Goal: Check status: Check status

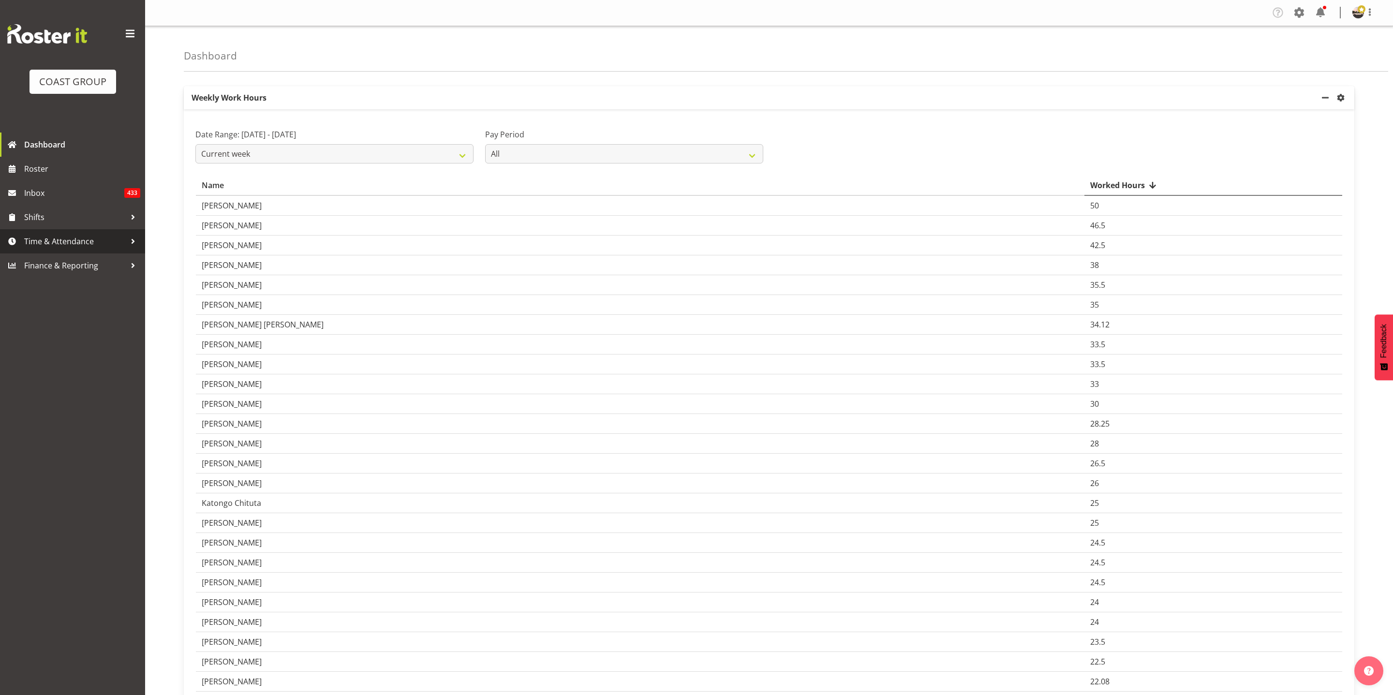
click at [75, 247] on span "Time & Attendance" at bounding box center [75, 241] width 102 height 15
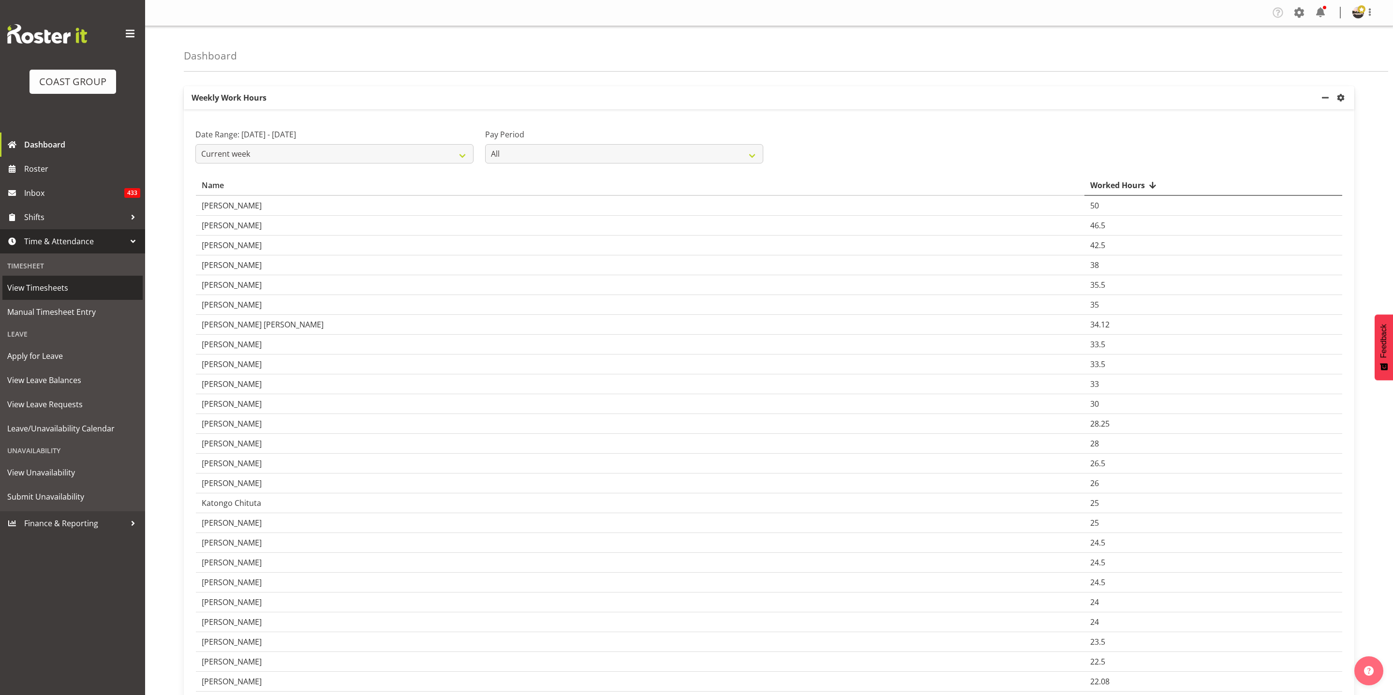
click at [65, 285] on span "View Timesheets" at bounding box center [72, 288] width 131 height 15
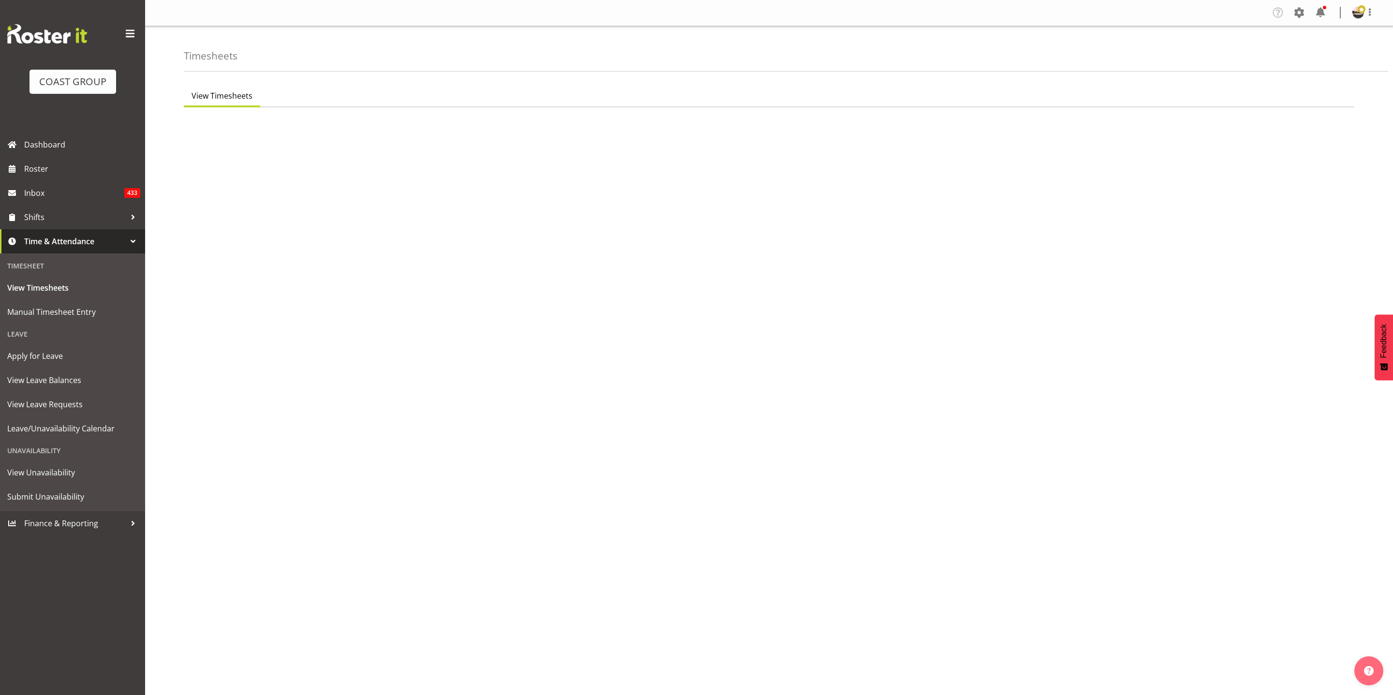
select select "8"
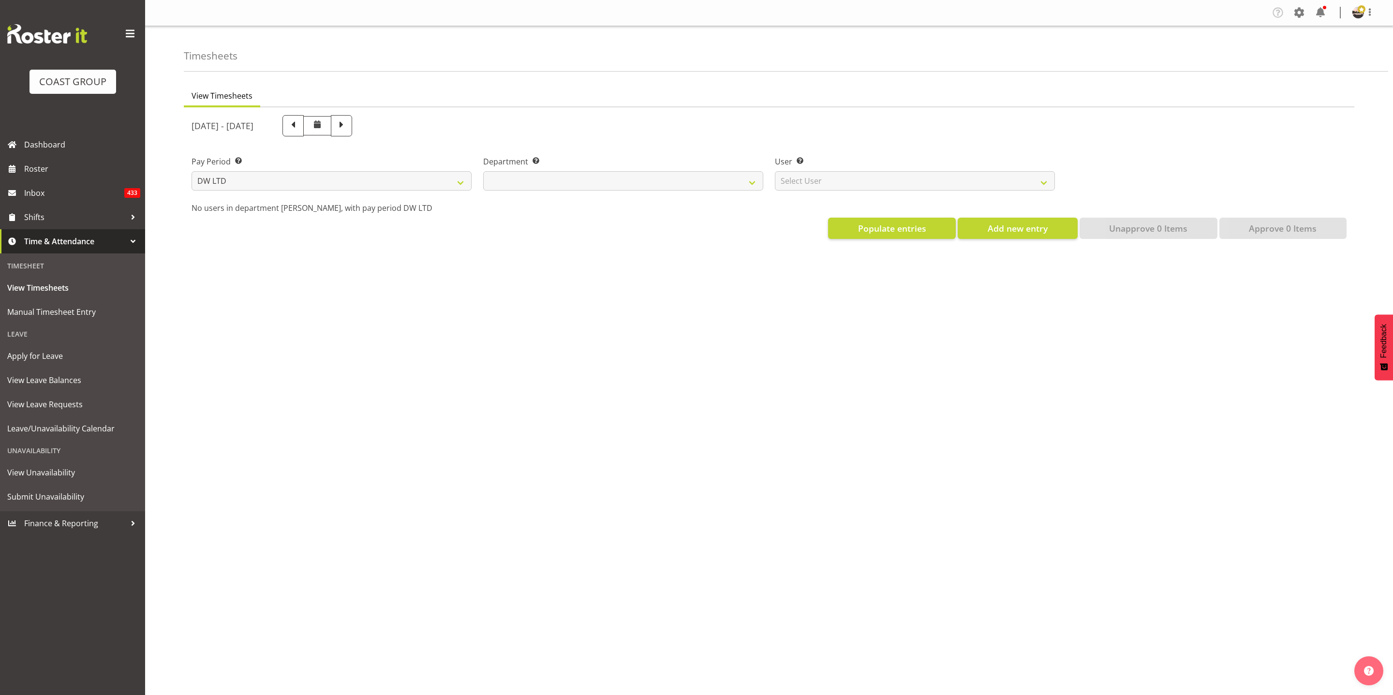
select select
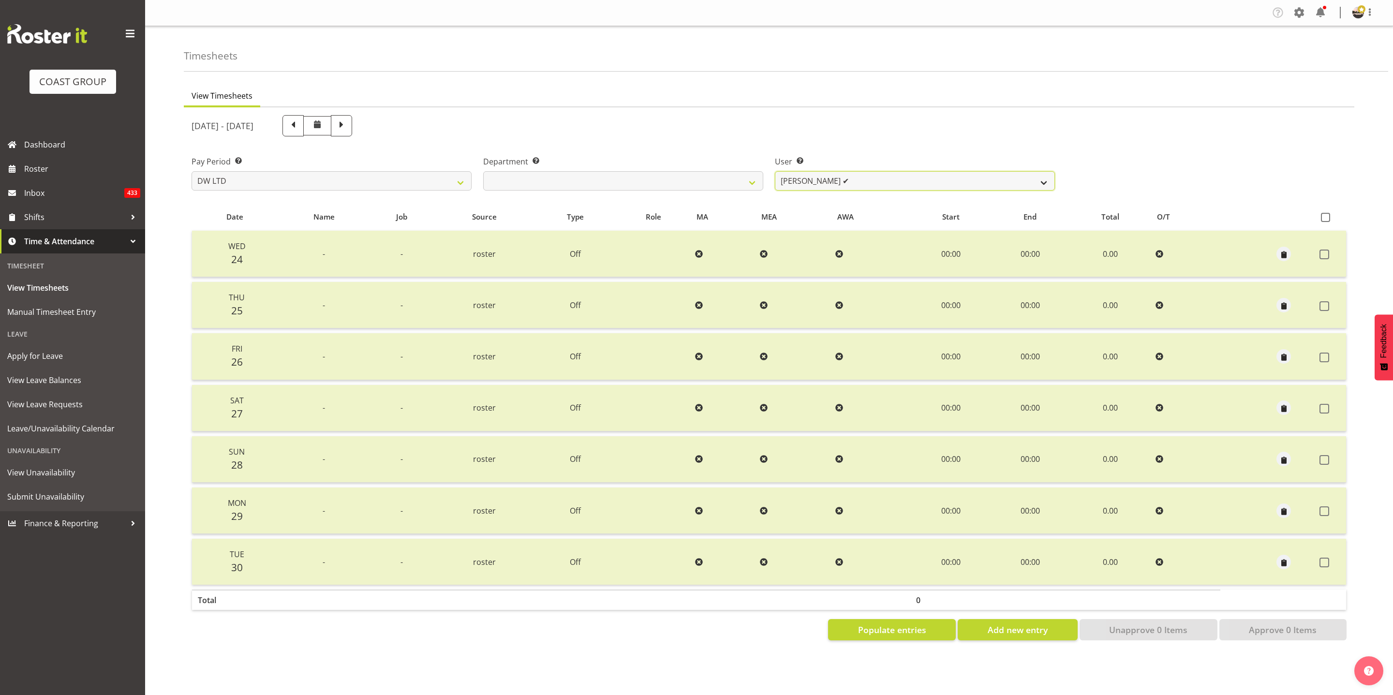
click at [856, 183] on select "[PERSON_NAME] ✔ Boston [PERSON_NAME] ✔ [PERSON_NAME] ✔ [PERSON_NAME] ✔ [PERSON_…" at bounding box center [915, 180] width 280 height 19
select select "3856"
click at [775, 171] on select "[PERSON_NAME] ✔ Boston [PERSON_NAME] ✔ [PERSON_NAME] ✔ [PERSON_NAME] ✔ [PERSON_…" at bounding box center [915, 180] width 280 height 19
